Goal: Transaction & Acquisition: Obtain resource

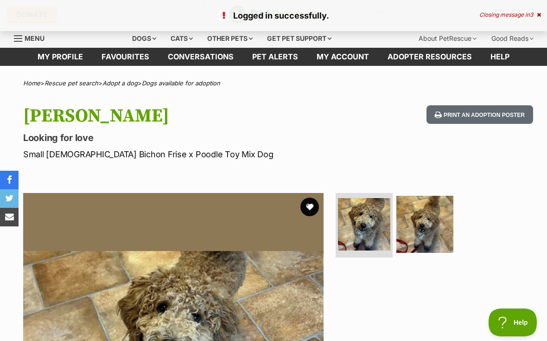
click at [313, 206] on button "favourite" at bounding box center [310, 207] width 19 height 19
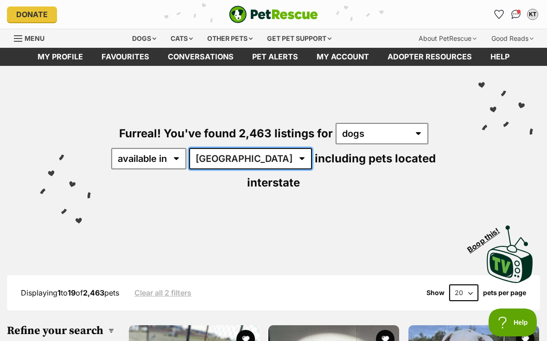
click at [240, 164] on select "Australia ACT NSW NT QLD SA TAS VIC WA" at bounding box center [250, 158] width 123 height 21
select select "VIC"
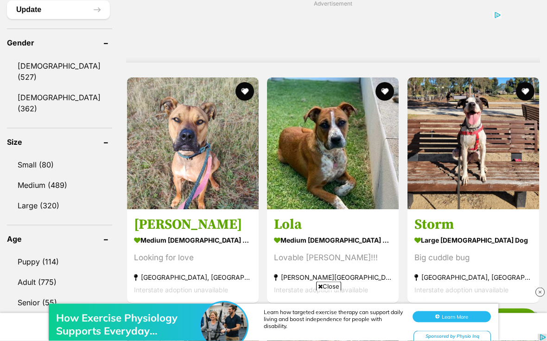
click at [28, 155] on link "Small (80)" at bounding box center [59, 164] width 105 height 19
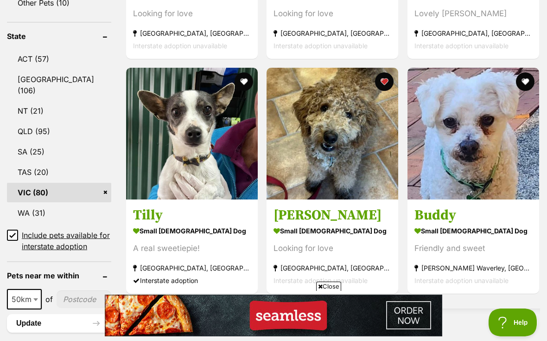
click at [502, 175] on img at bounding box center [474, 134] width 132 height 132
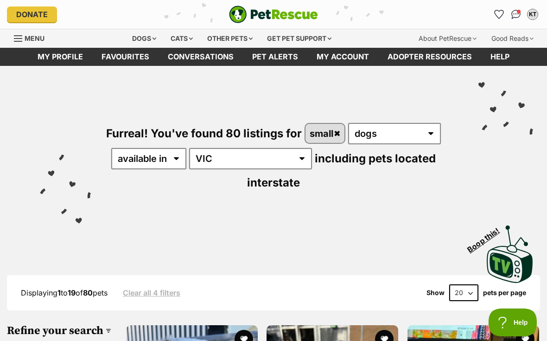
scroll to position [509, 0]
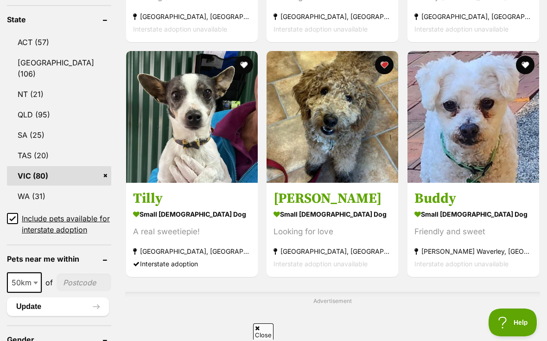
click at [525, 56] on button "favourite" at bounding box center [525, 65] width 19 height 19
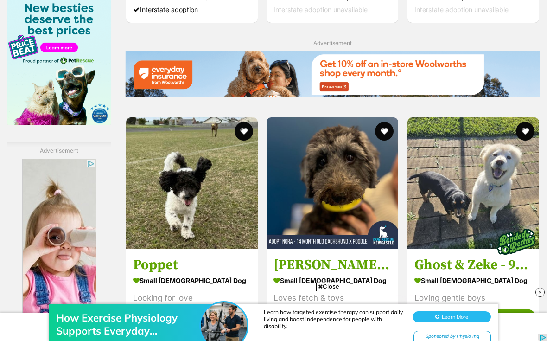
scroll to position [1556, 0]
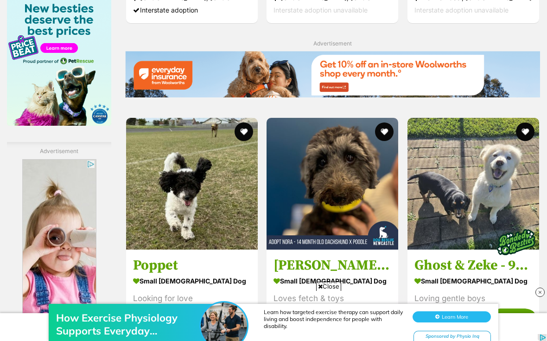
click at [199, 233] on img at bounding box center [192, 184] width 132 height 132
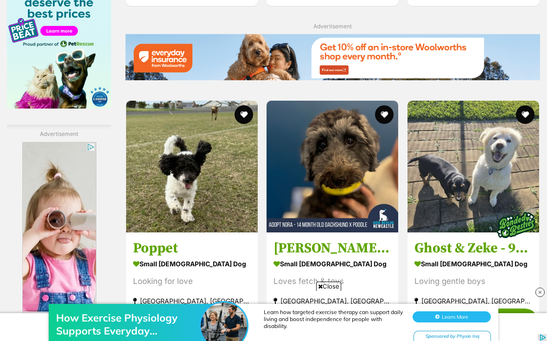
scroll to position [0, 0]
click at [235, 124] on button "favourite" at bounding box center [244, 114] width 19 height 19
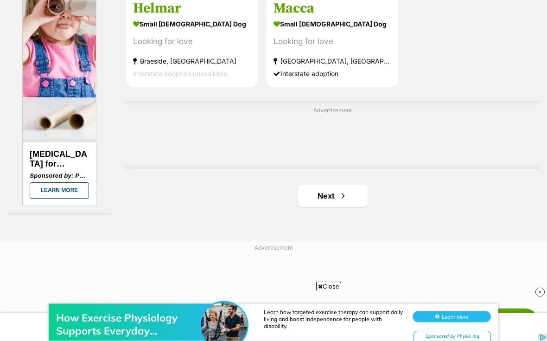
scroll to position [2047, 0]
click at [339, 201] on span "Next page" at bounding box center [343, 195] width 9 height 11
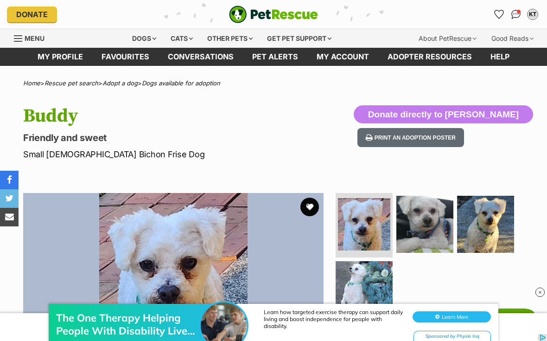
click at [312, 205] on button "favourite" at bounding box center [310, 207] width 19 height 19
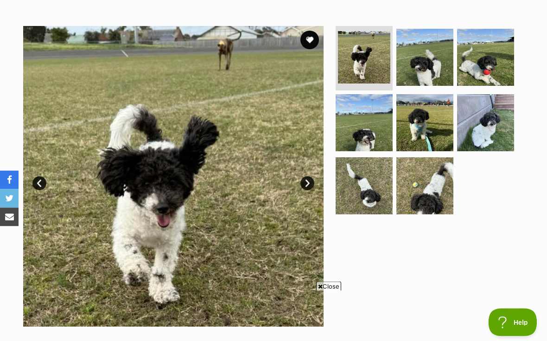
scroll to position [168, 0]
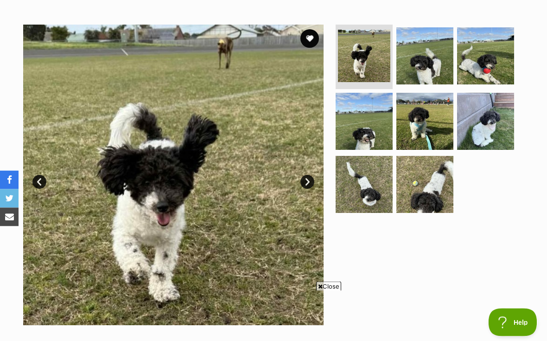
click at [307, 183] on link "Next" at bounding box center [308, 182] width 14 height 14
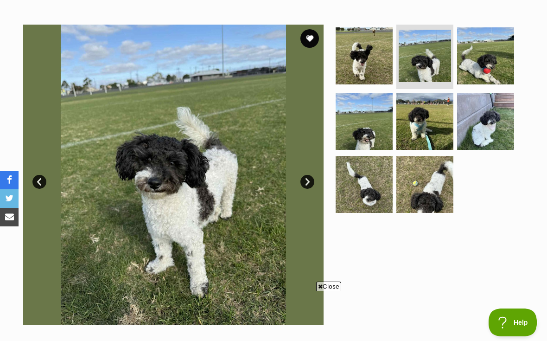
click at [313, 177] on link "Next" at bounding box center [308, 182] width 14 height 14
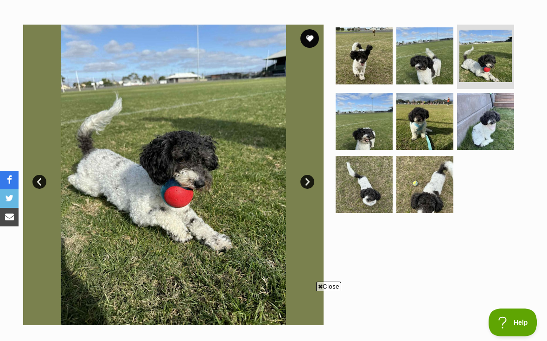
click at [313, 178] on link "Next" at bounding box center [308, 182] width 14 height 14
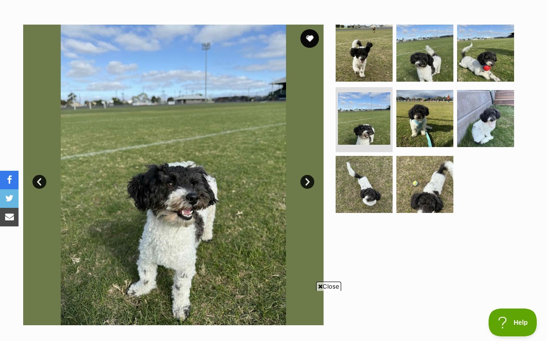
click at [311, 183] on link "Next" at bounding box center [308, 182] width 14 height 14
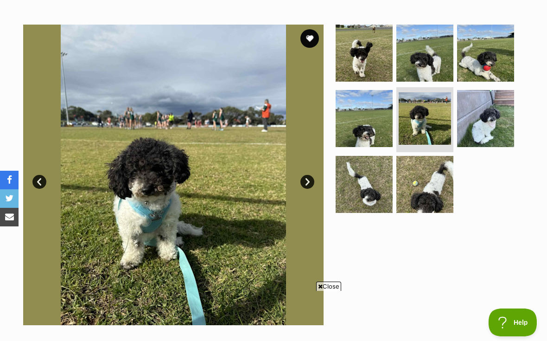
click at [313, 181] on link "Next" at bounding box center [308, 182] width 14 height 14
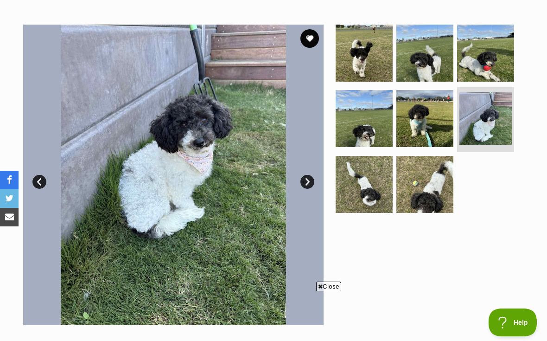
click at [309, 180] on link "Next" at bounding box center [308, 182] width 14 height 14
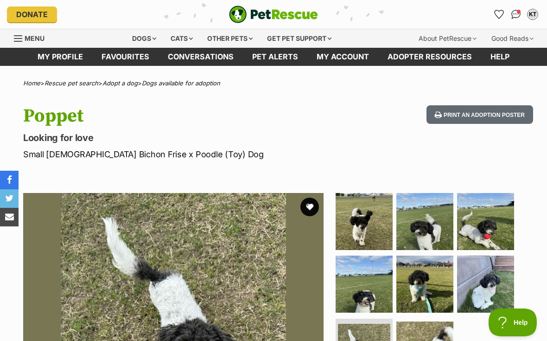
scroll to position [0, 0]
click at [313, 207] on button "favourite" at bounding box center [310, 207] width 19 height 19
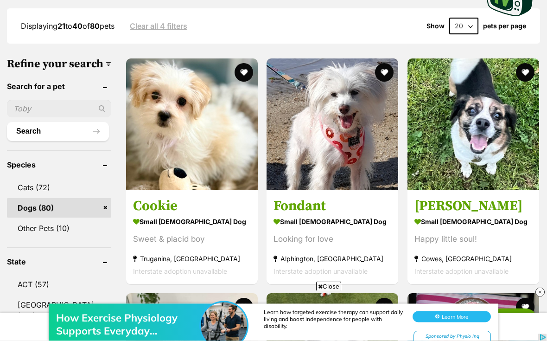
scroll to position [267, 0]
click at [188, 100] on img at bounding box center [192, 124] width 132 height 132
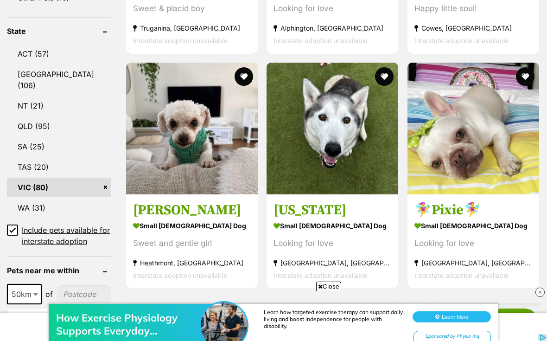
scroll to position [0, 0]
click at [204, 153] on img at bounding box center [192, 129] width 132 height 132
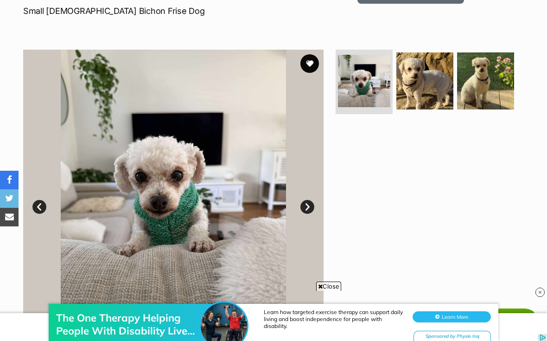
click at [423, 88] on img at bounding box center [425, 80] width 57 height 57
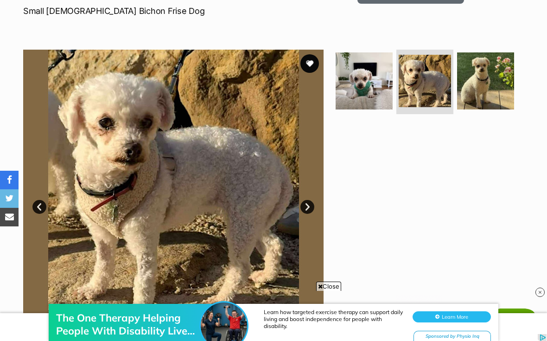
click at [306, 212] on link "Next" at bounding box center [308, 207] width 14 height 14
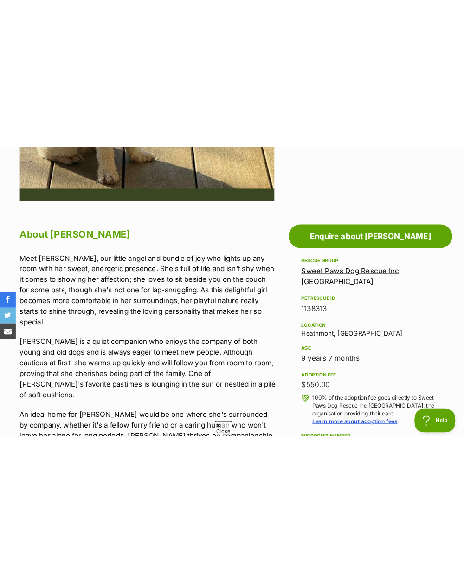
scroll to position [984, 0]
